Goal: Information Seeking & Learning: Understand process/instructions

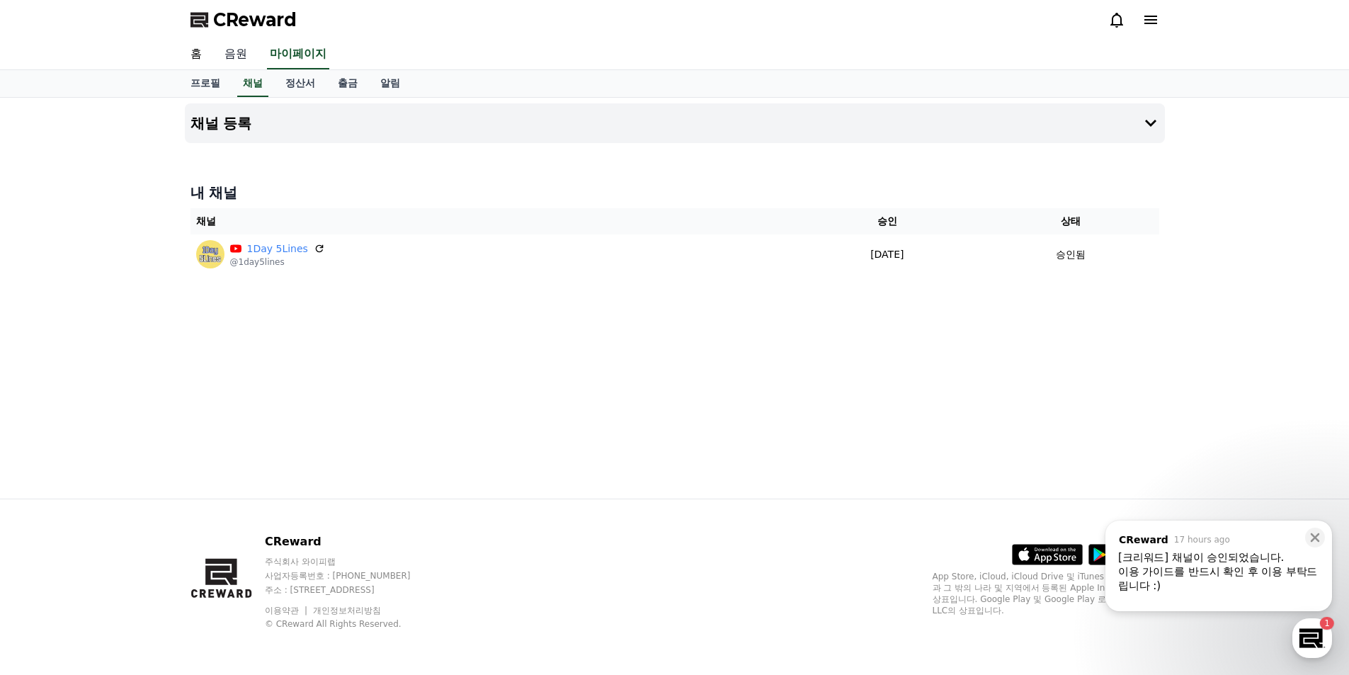
click at [233, 54] on link "음원" at bounding box center [235, 55] width 45 height 30
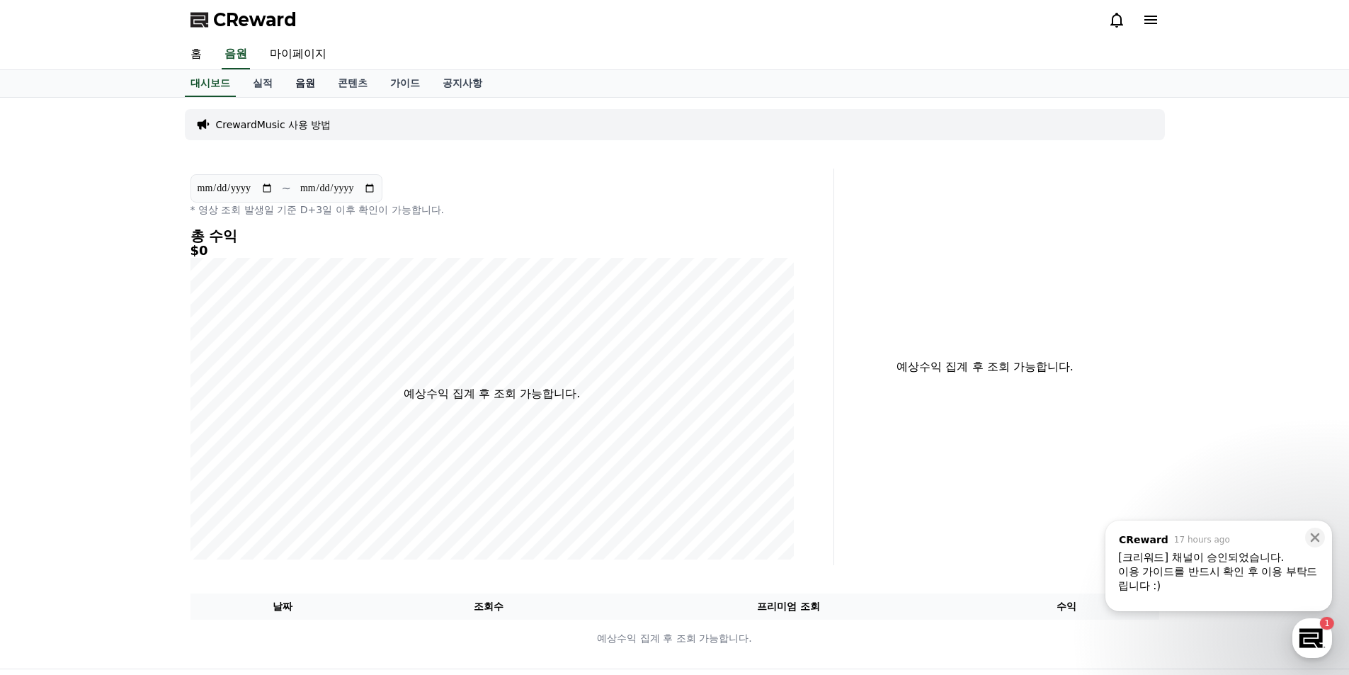
click at [305, 84] on link "음원" at bounding box center [305, 83] width 42 height 27
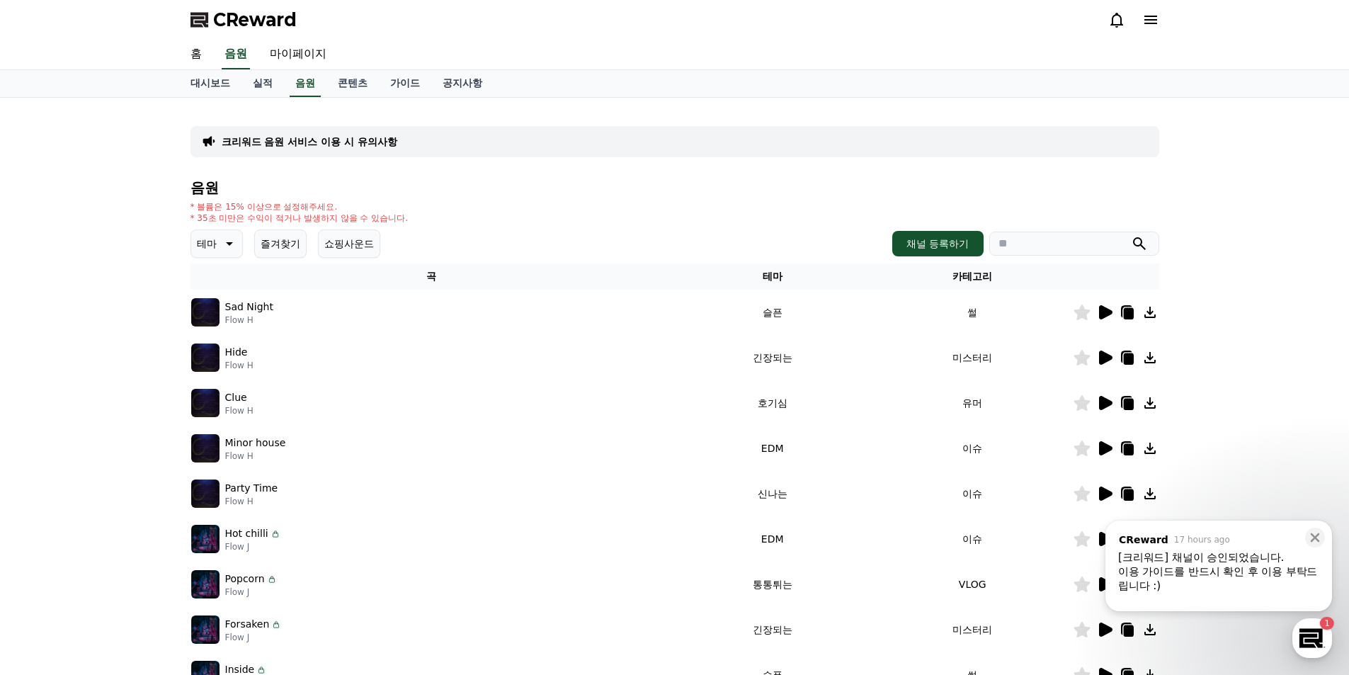
click at [221, 244] on icon at bounding box center [227, 243] width 17 height 17
click at [210, 351] on button "잔잔한" at bounding box center [213, 337] width 41 height 31
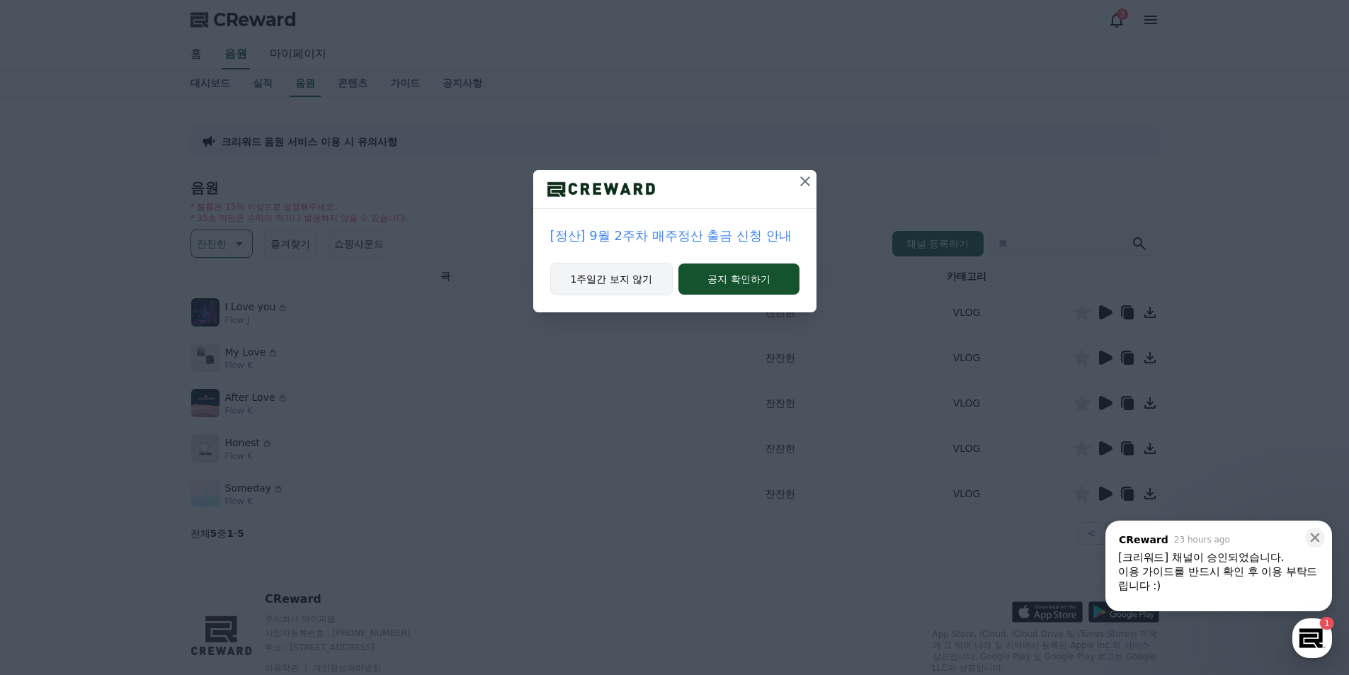
drag, startPoint x: 648, startPoint y: 290, endPoint x: 657, endPoint y: 282, distance: 11.6
click at [647, 290] on button "1주일간 보지 않기" at bounding box center [611, 279] width 123 height 33
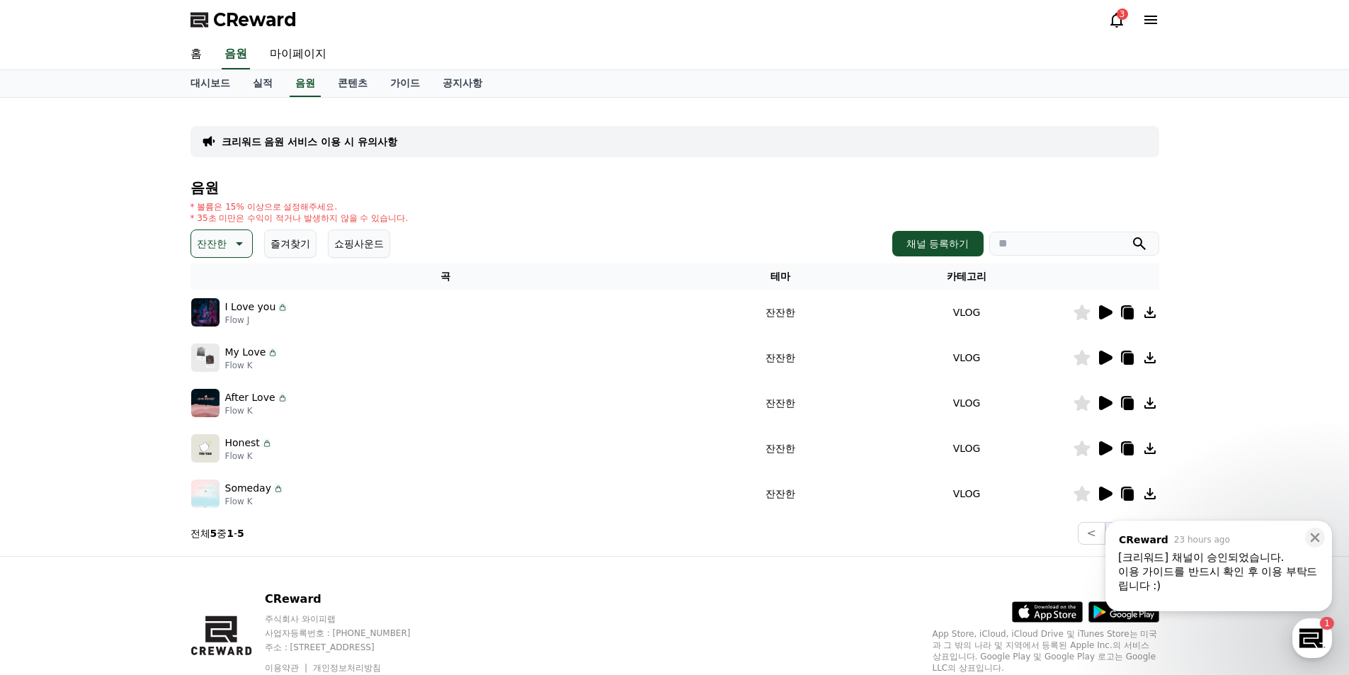
click at [1104, 316] on icon at bounding box center [1105, 312] width 13 height 14
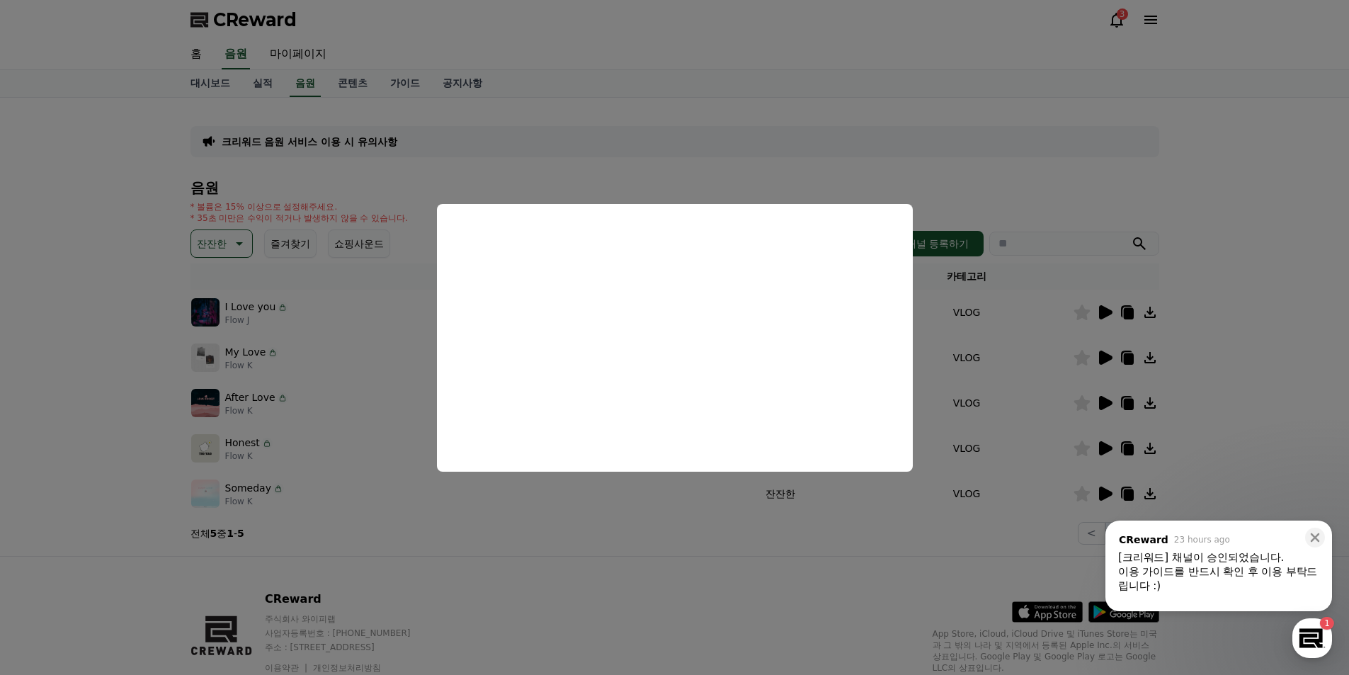
click at [1053, 174] on button "close modal" at bounding box center [674, 337] width 1349 height 675
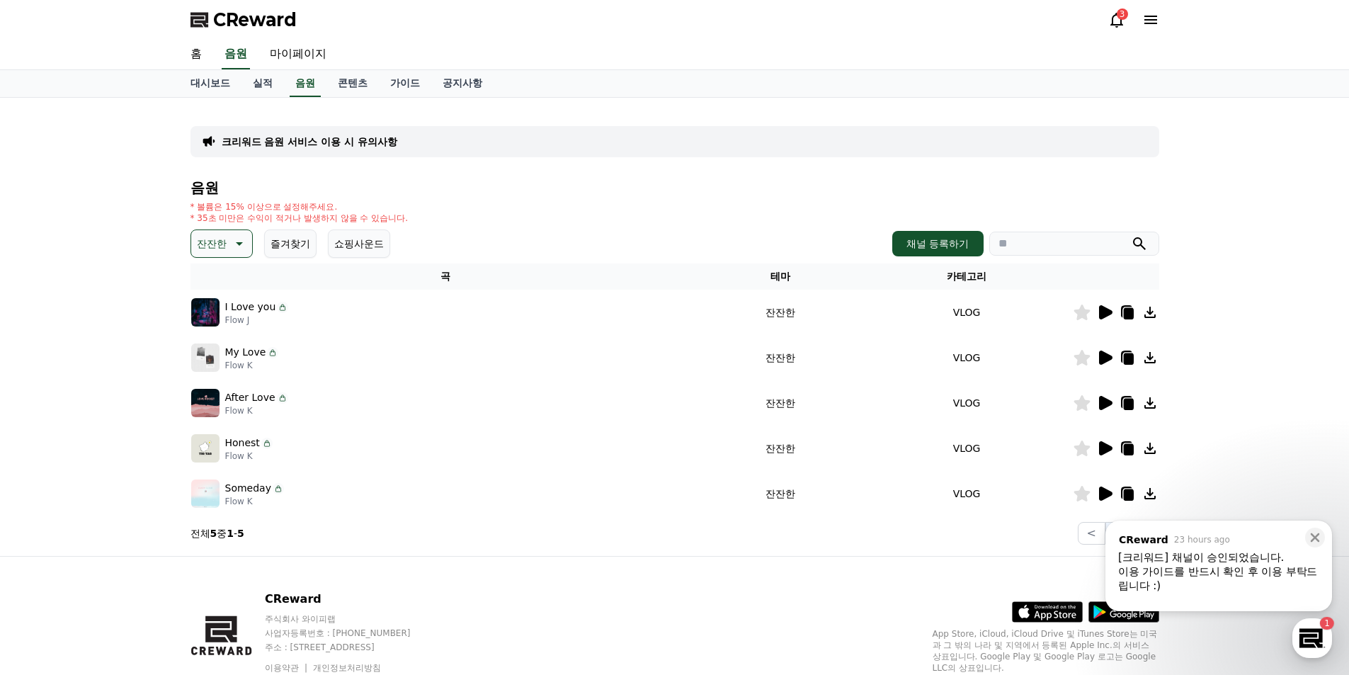
click at [1102, 313] on icon at bounding box center [1105, 312] width 13 height 14
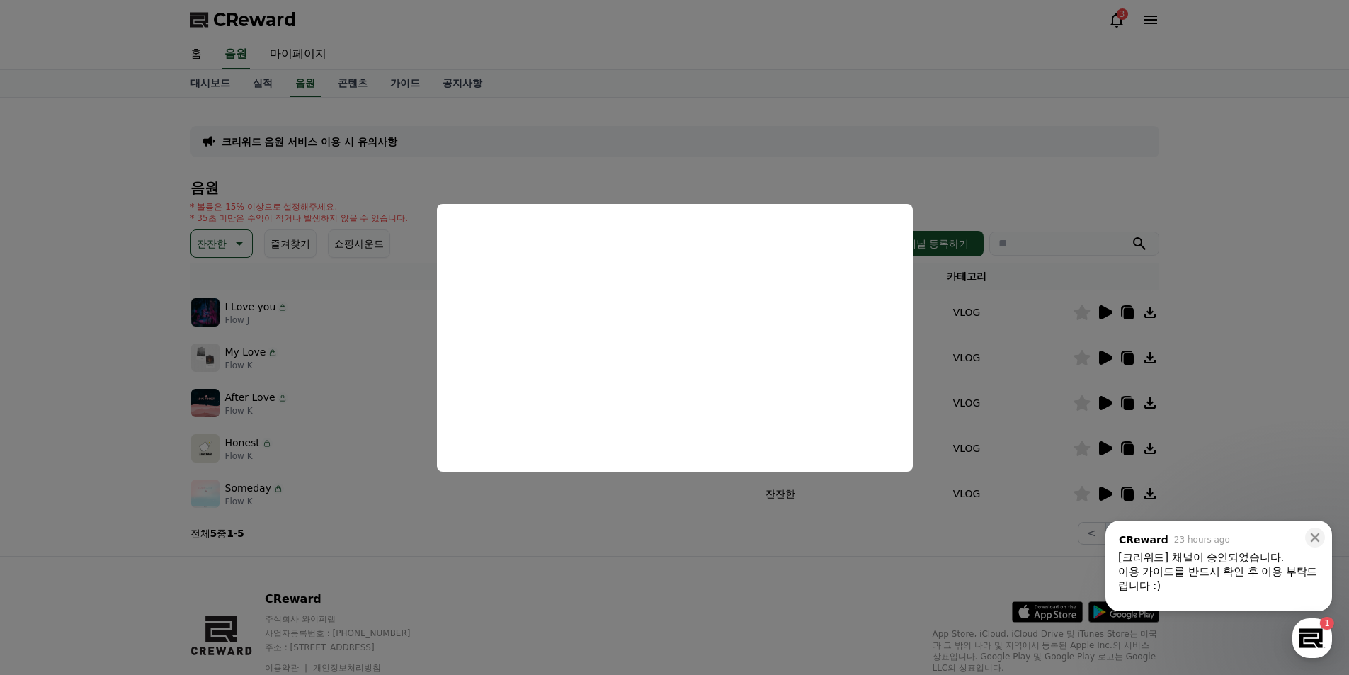
click at [817, 513] on button "close modal" at bounding box center [674, 337] width 1349 height 675
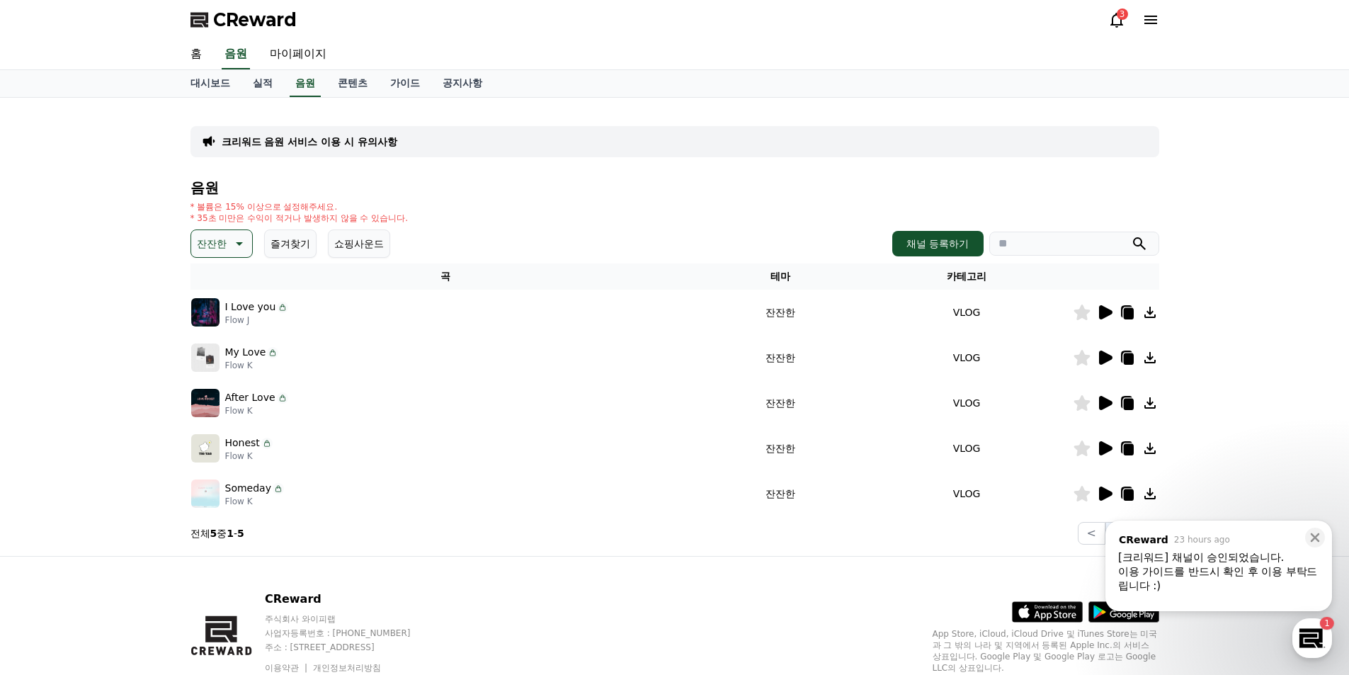
click at [1109, 362] on icon at bounding box center [1104, 357] width 17 height 17
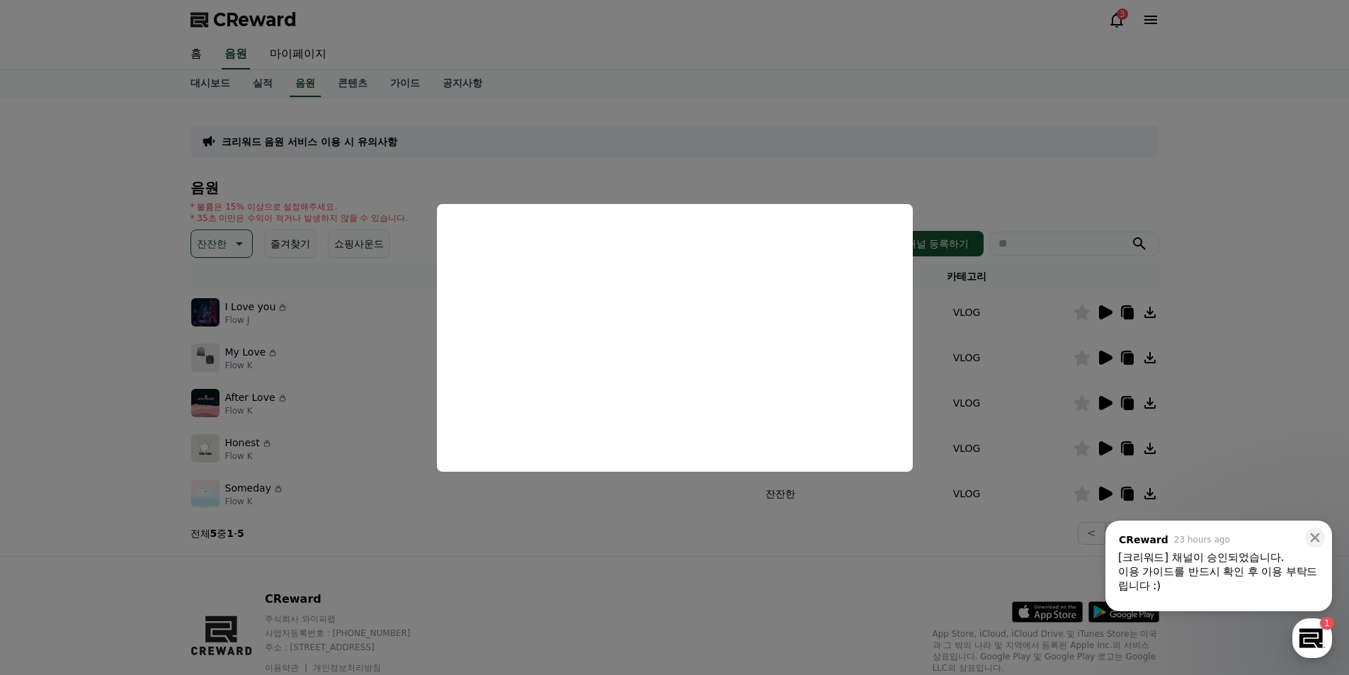
click at [1104, 405] on button "close modal" at bounding box center [674, 337] width 1349 height 675
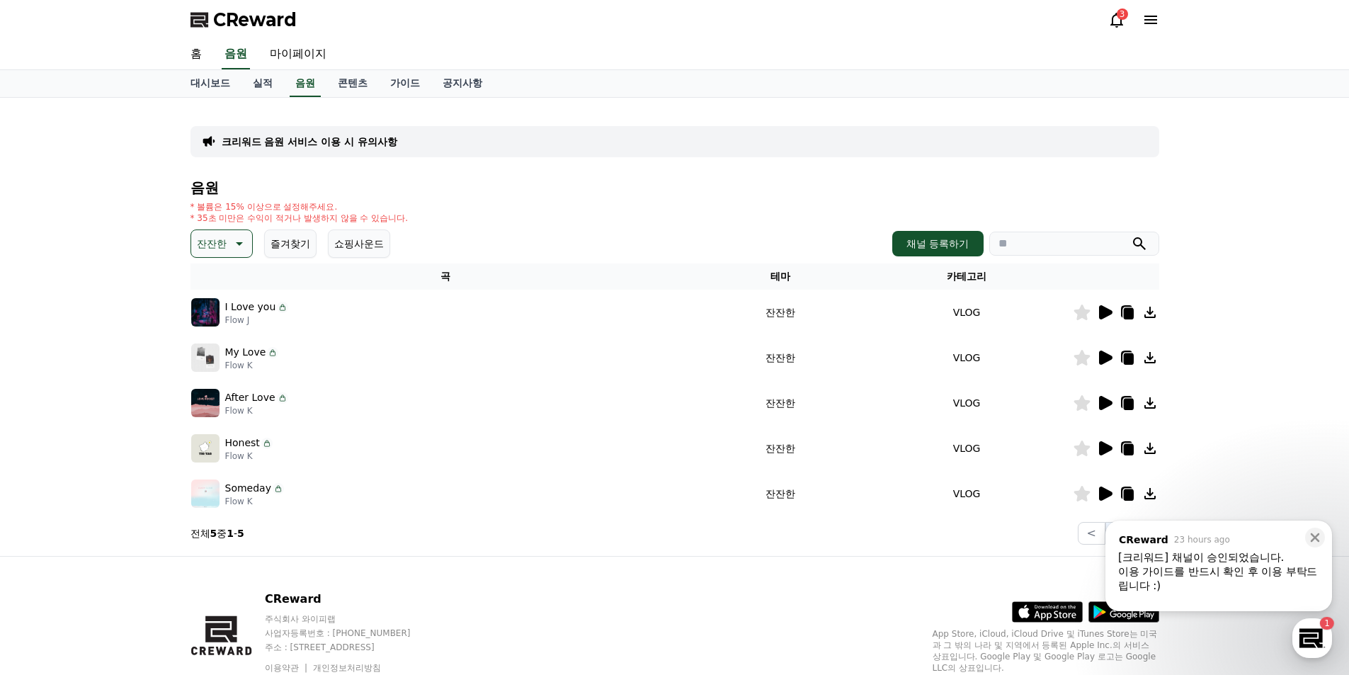
click at [1103, 405] on icon at bounding box center [1105, 403] width 13 height 14
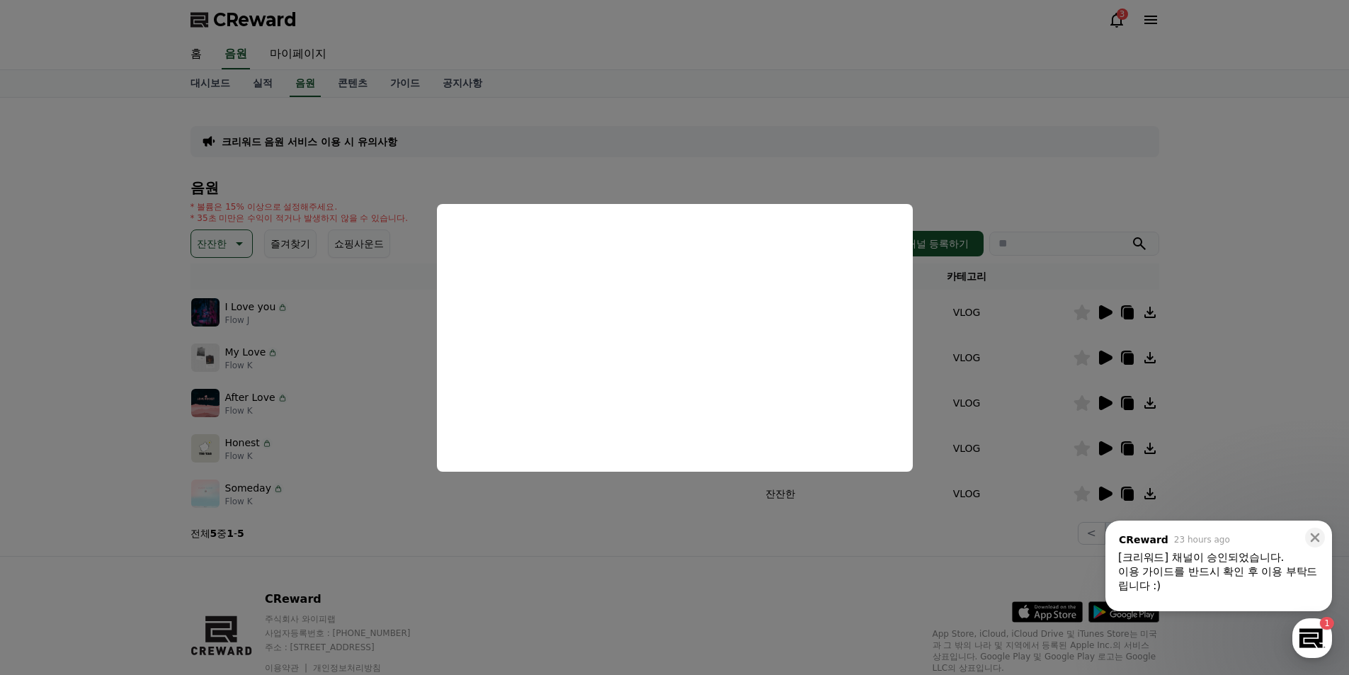
click at [1097, 453] on button "close modal" at bounding box center [674, 337] width 1349 height 675
click at [1100, 446] on icon at bounding box center [1105, 448] width 13 height 14
click at [1100, 494] on button "close modal" at bounding box center [674, 337] width 1349 height 675
click at [1101, 493] on icon at bounding box center [1105, 493] width 13 height 14
click at [927, 538] on button "close modal" at bounding box center [674, 337] width 1349 height 675
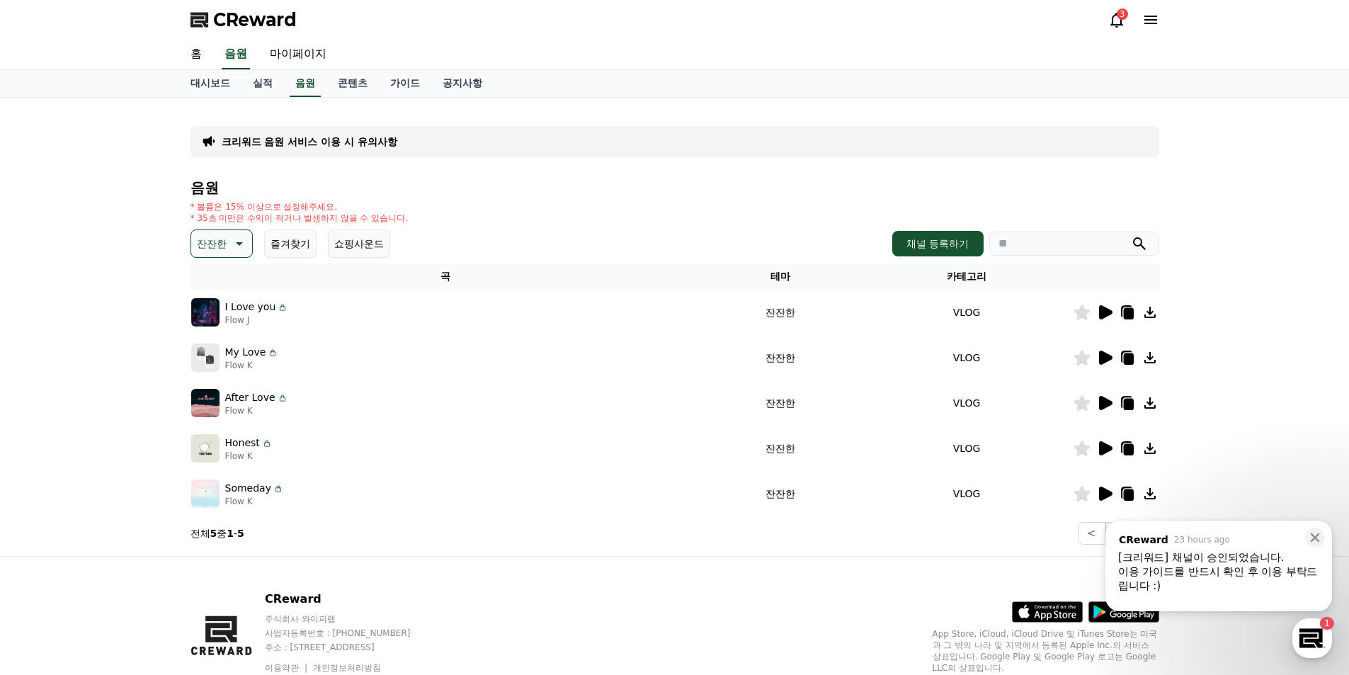
click at [1126, 491] on icon at bounding box center [1128, 494] width 10 height 11
click at [1317, 641] on div "button" at bounding box center [1312, 638] width 40 height 40
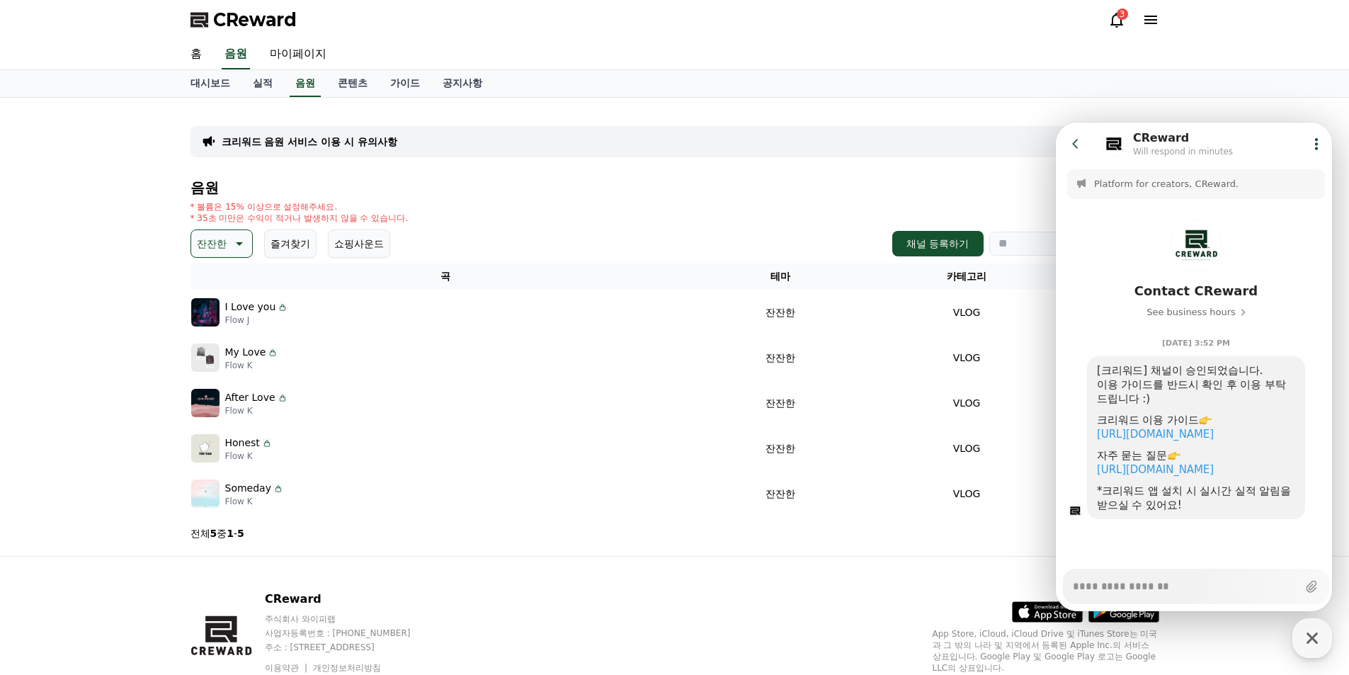
click at [125, 459] on div "크리워드 음원 서비스 이용 시 유의사항 음원 * 볼륨은 15% 이상으로 설정해주세요. * 35초 미만은 수익이 적거나 발생하지 않을 수 있습니…" at bounding box center [674, 327] width 1349 height 458
click at [273, 18] on span "CReward" at bounding box center [255, 19] width 84 height 23
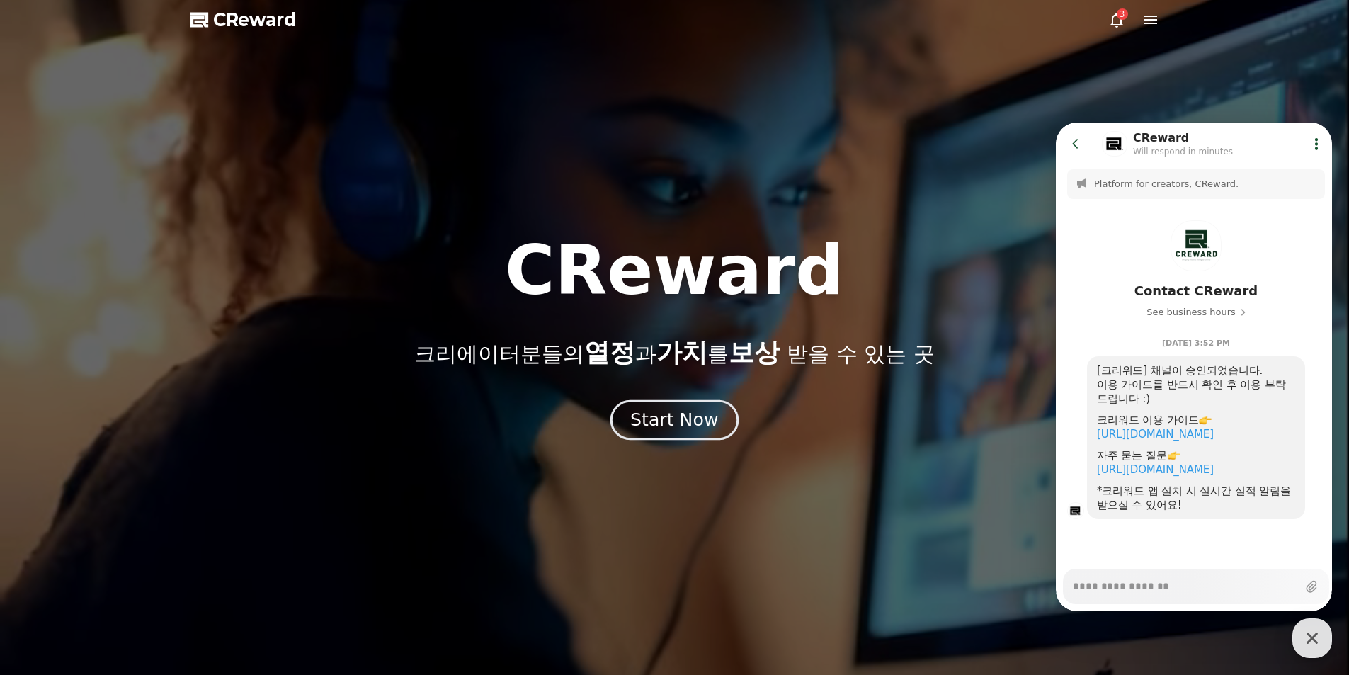
click at [656, 435] on button "Start Now" at bounding box center [674, 419] width 128 height 40
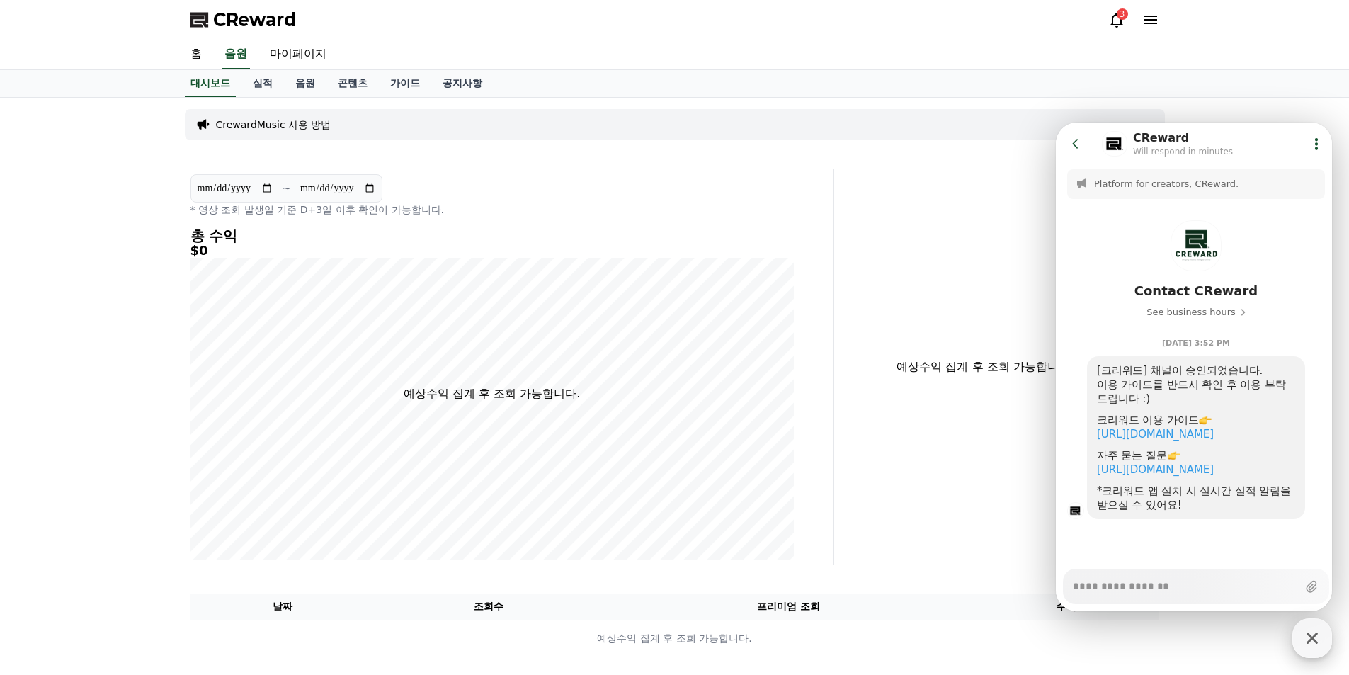
click at [1314, 632] on icon "button" at bounding box center [1311, 637] width 25 height 25
type textarea "*"
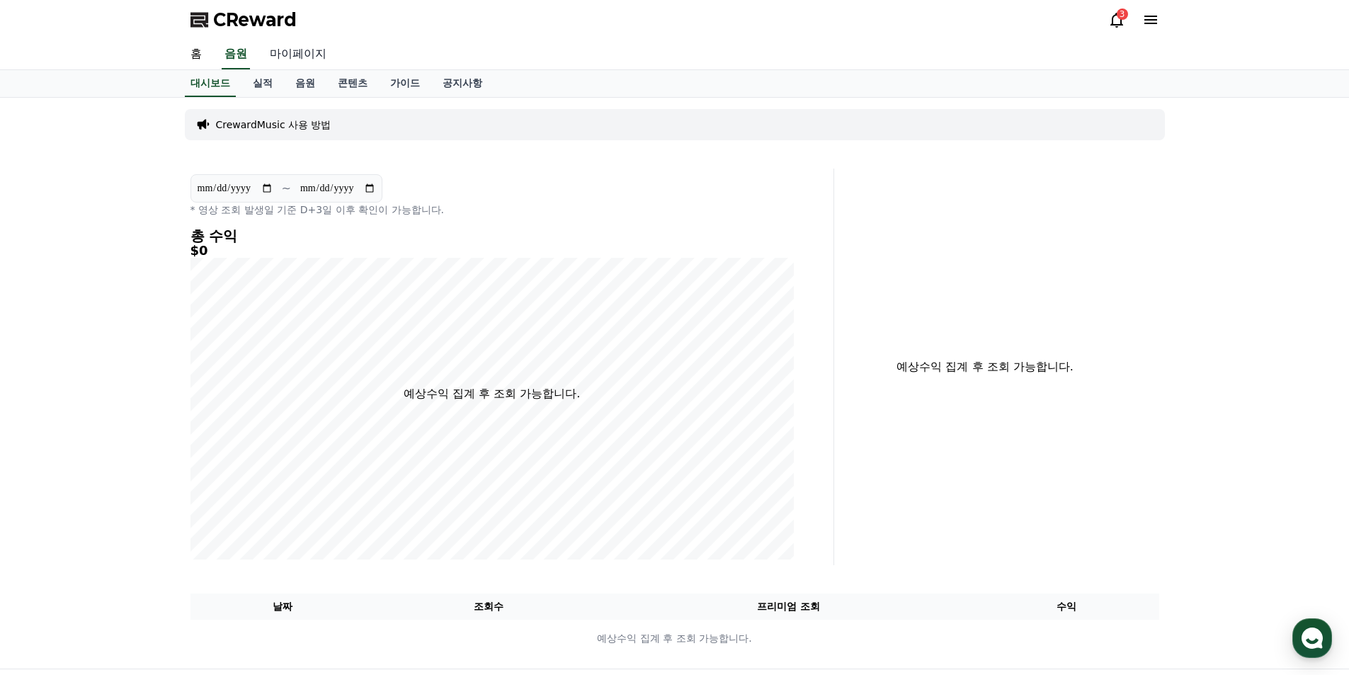
click at [290, 55] on link "마이페이지" at bounding box center [297, 55] width 79 height 30
select select "**********"
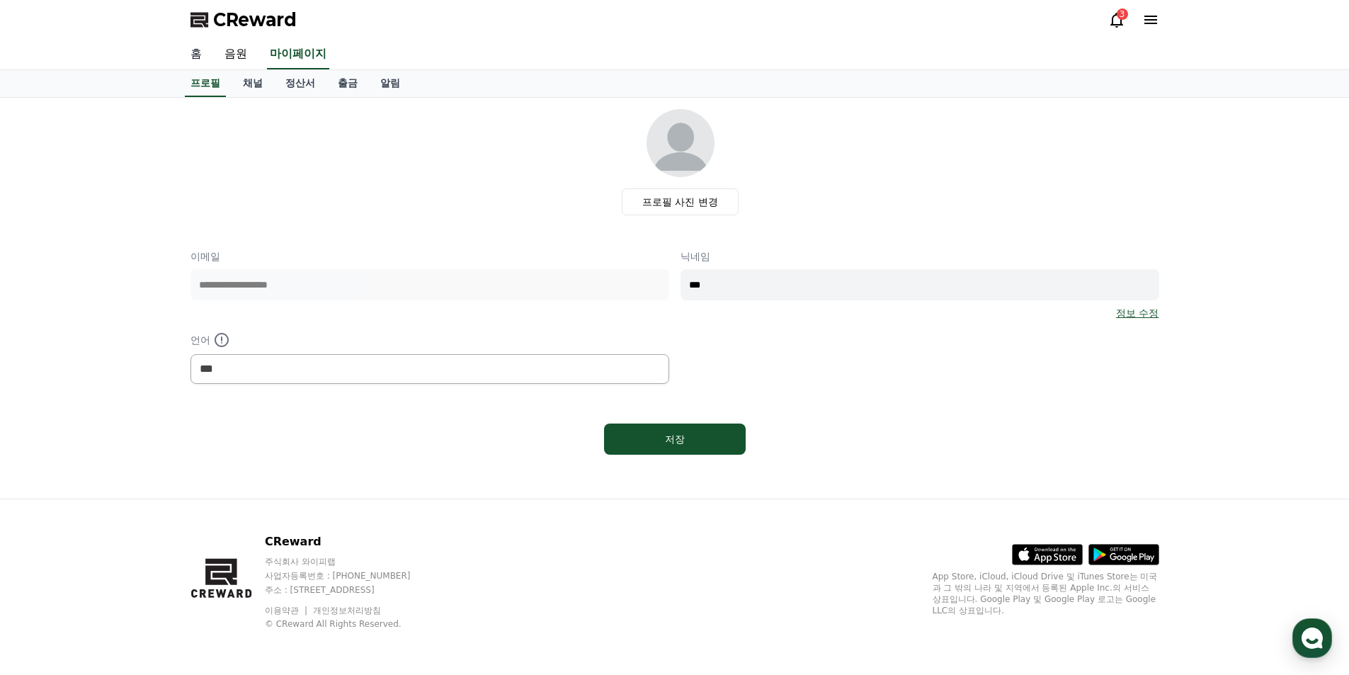
click at [200, 50] on link "홈" at bounding box center [196, 55] width 34 height 30
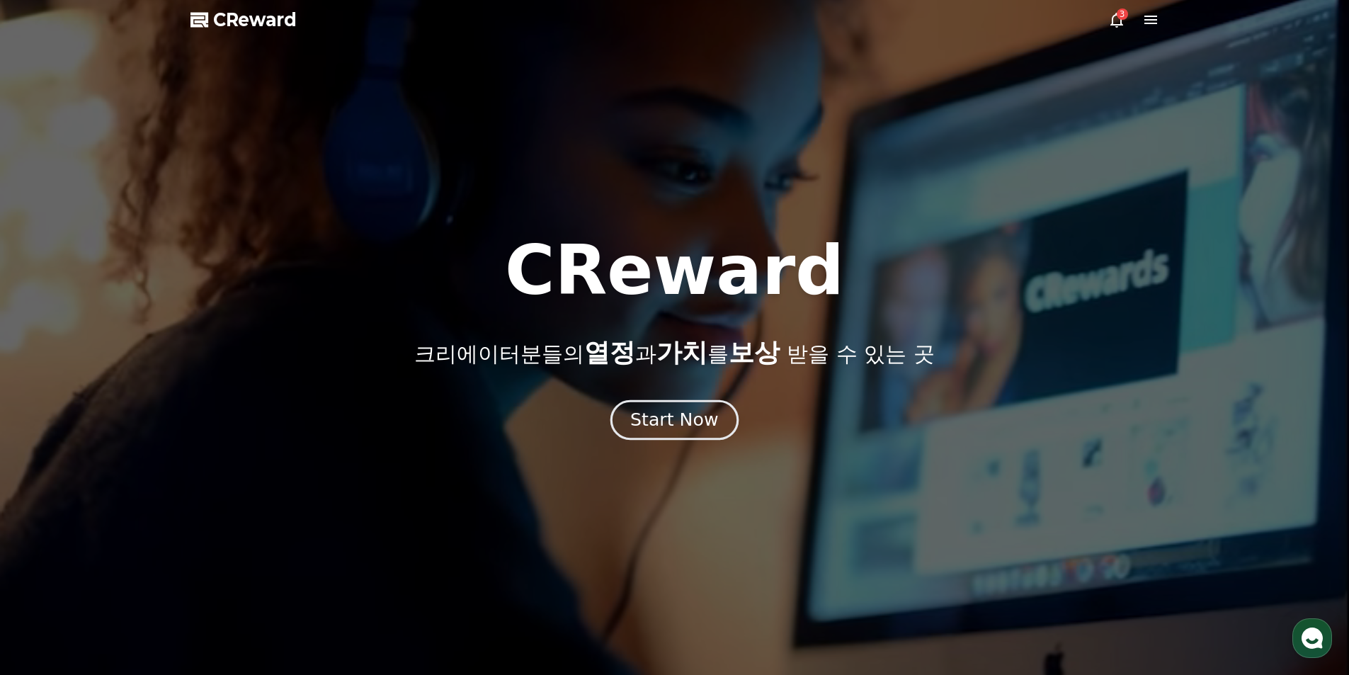
click at [653, 421] on div "Start Now" at bounding box center [674, 420] width 88 height 24
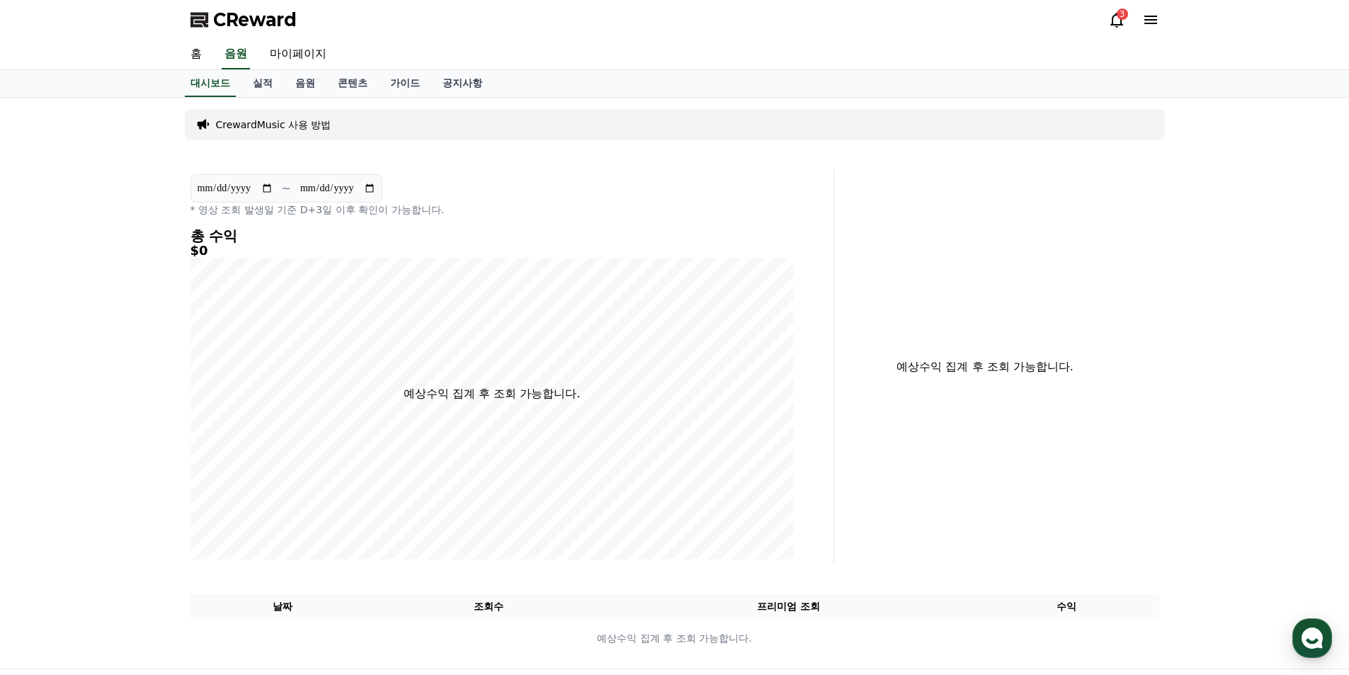
click at [276, 125] on p "CrewardMusic 사용 방법" at bounding box center [273, 125] width 115 height 14
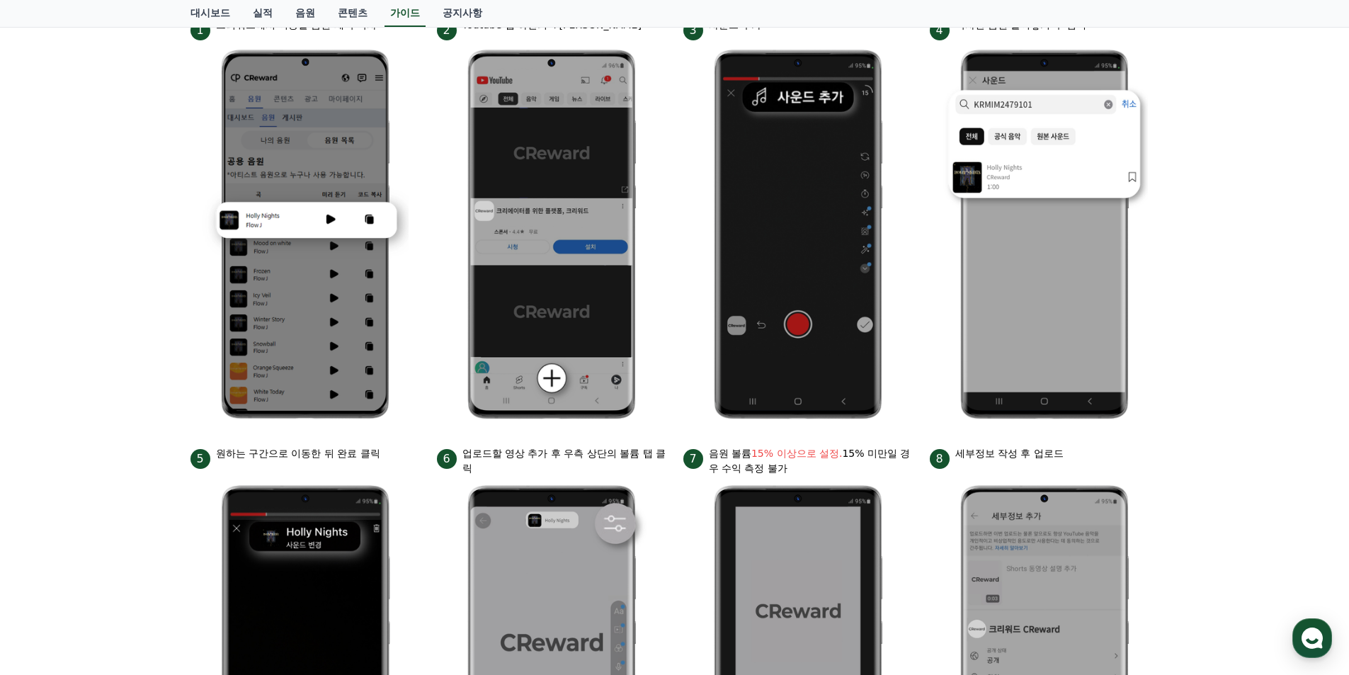
scroll to position [212, 0]
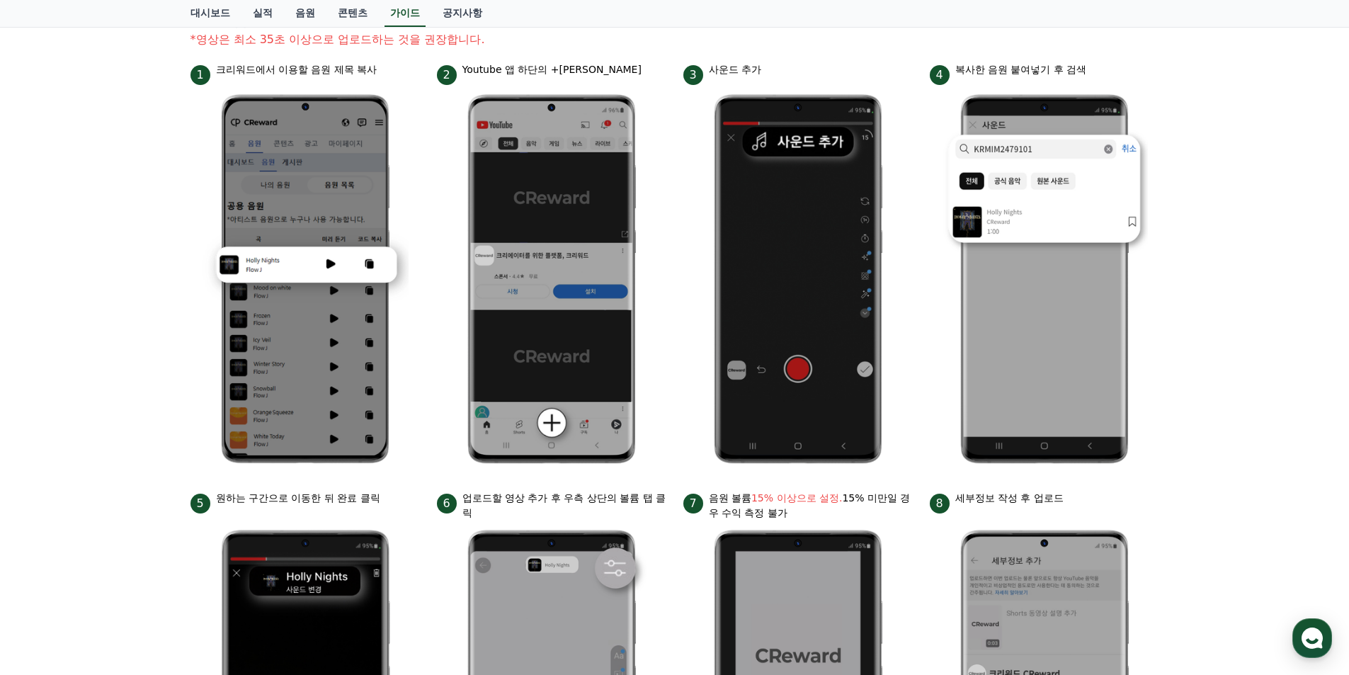
click at [1223, 400] on div "안드로이드 아이폰 PC 유튜브 영상만 사용 가능합니다. 진행방법 *영상은 최소 35초 이상으로 업로드하는 것을 권장합니다. 1 크리워드에서 이…" at bounding box center [674, 402] width 1349 height 1035
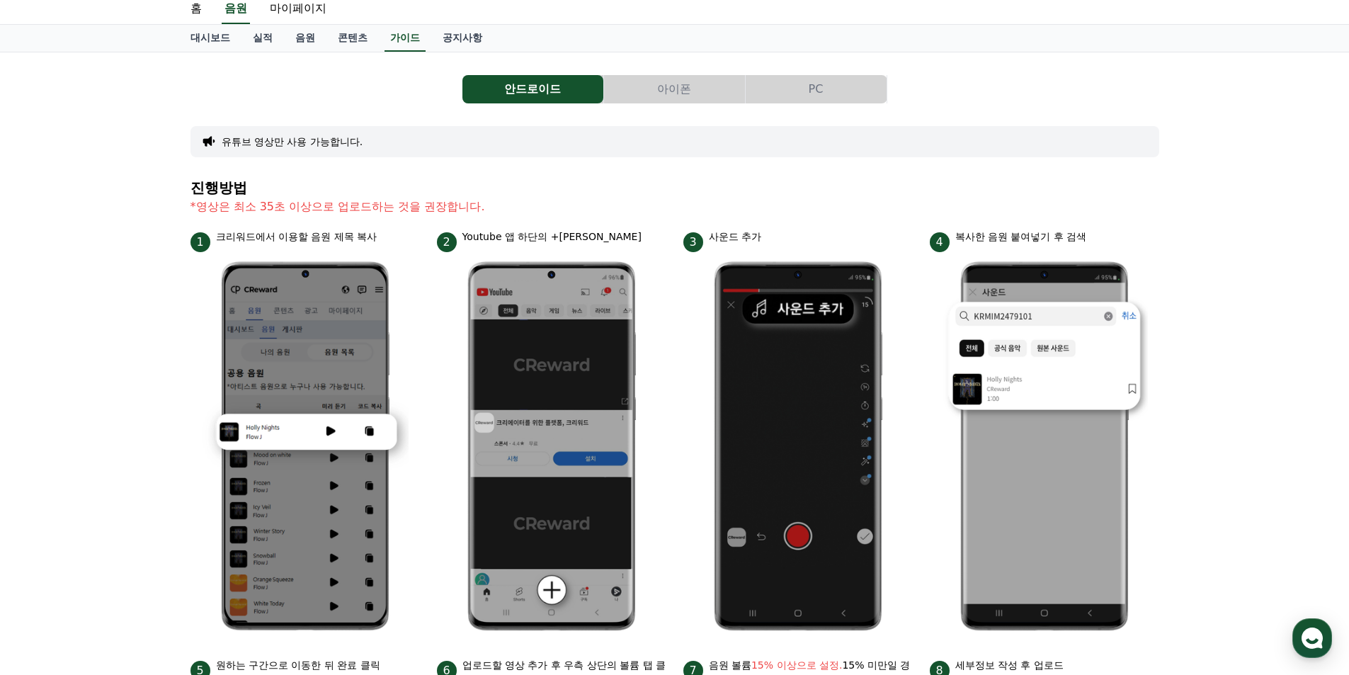
scroll to position [0, 0]
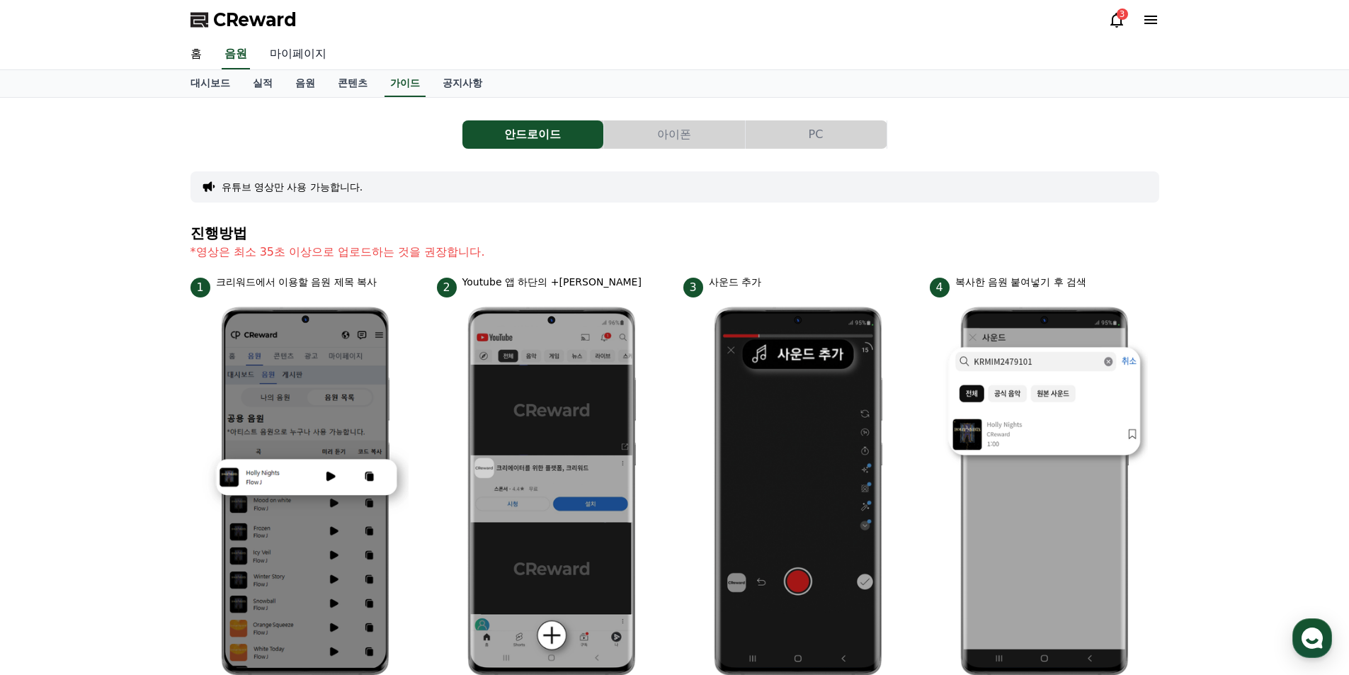
click at [299, 53] on link "마이페이지" at bounding box center [297, 55] width 79 height 30
select select "**********"
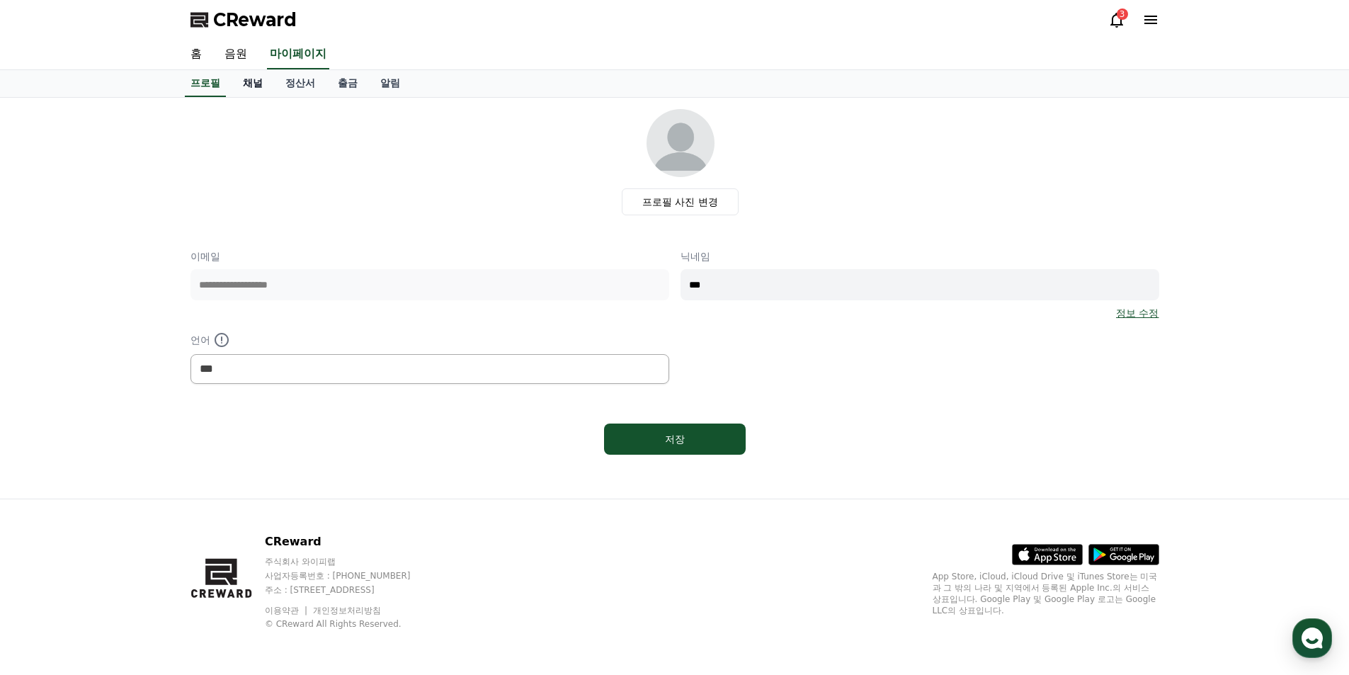
click at [251, 88] on link "채널" at bounding box center [253, 83] width 42 height 27
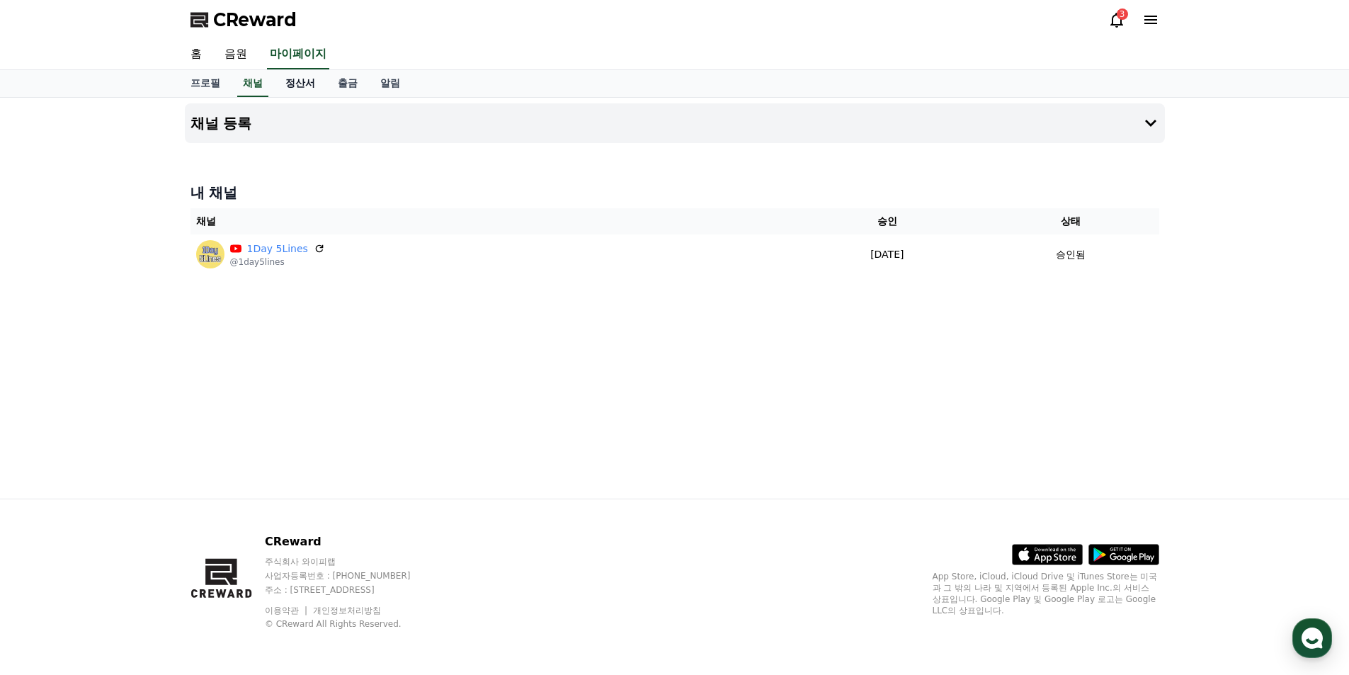
click at [288, 82] on link "정산서" at bounding box center [300, 83] width 52 height 27
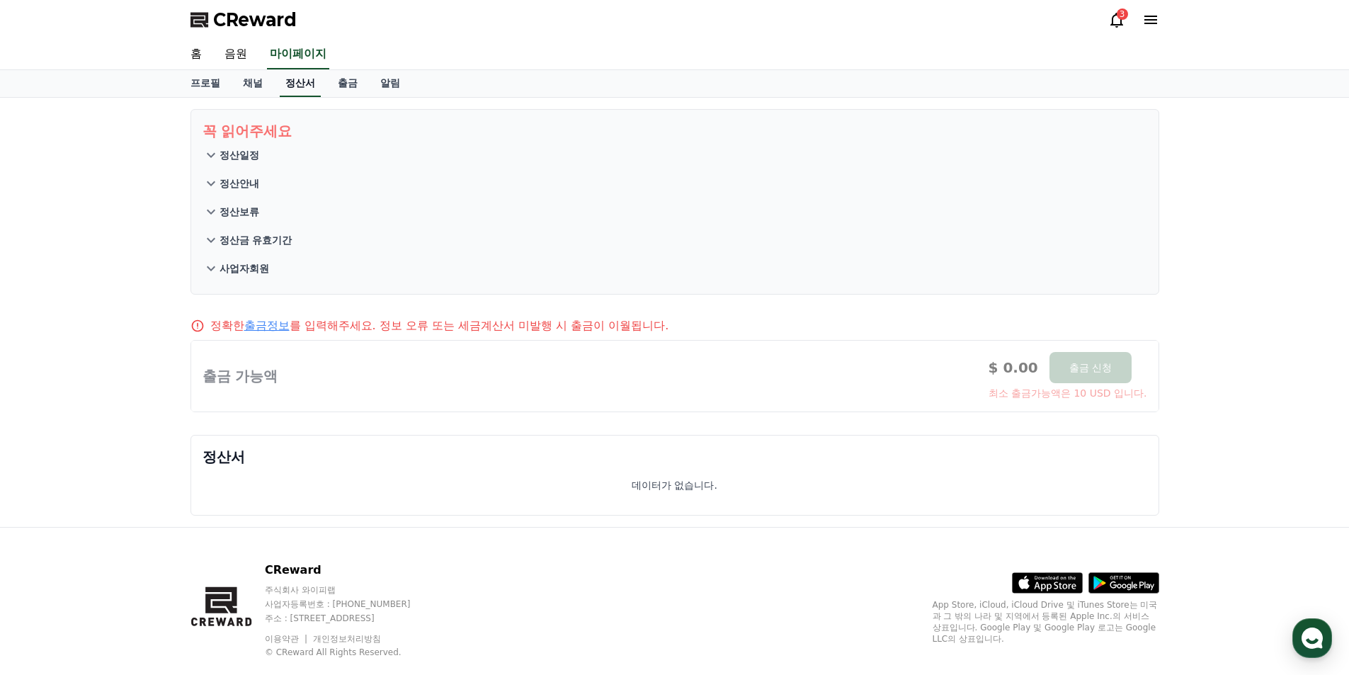
click at [288, 82] on link "정산서" at bounding box center [300, 83] width 41 height 27
click at [230, 60] on link "음원" at bounding box center [235, 55] width 45 height 30
